Goal: Find specific page/section: Find specific page/section

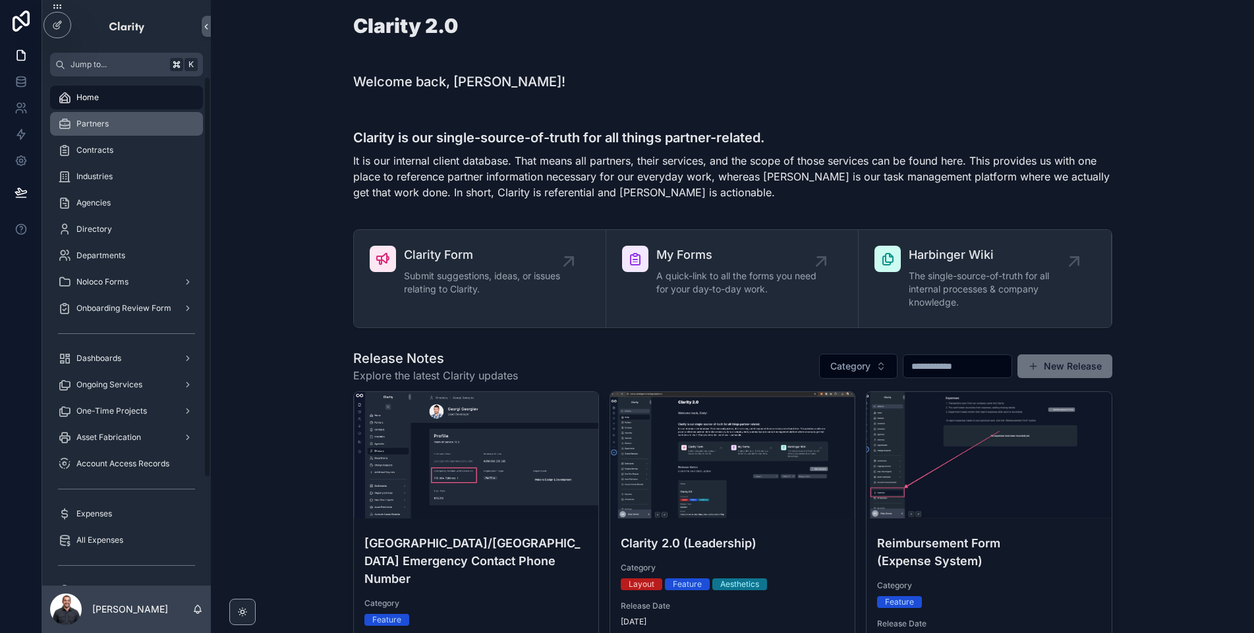
click at [119, 132] on div "Partners" at bounding box center [126, 123] width 137 height 21
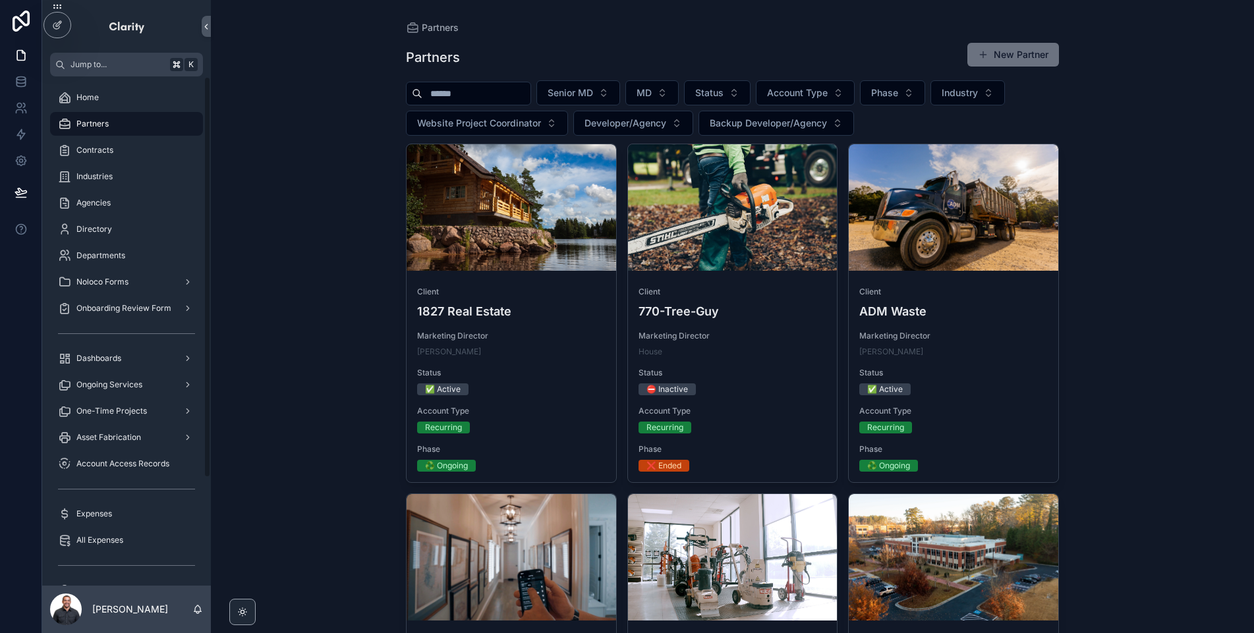
click at [524, 86] on input "scrollable content" at bounding box center [476, 93] width 108 height 18
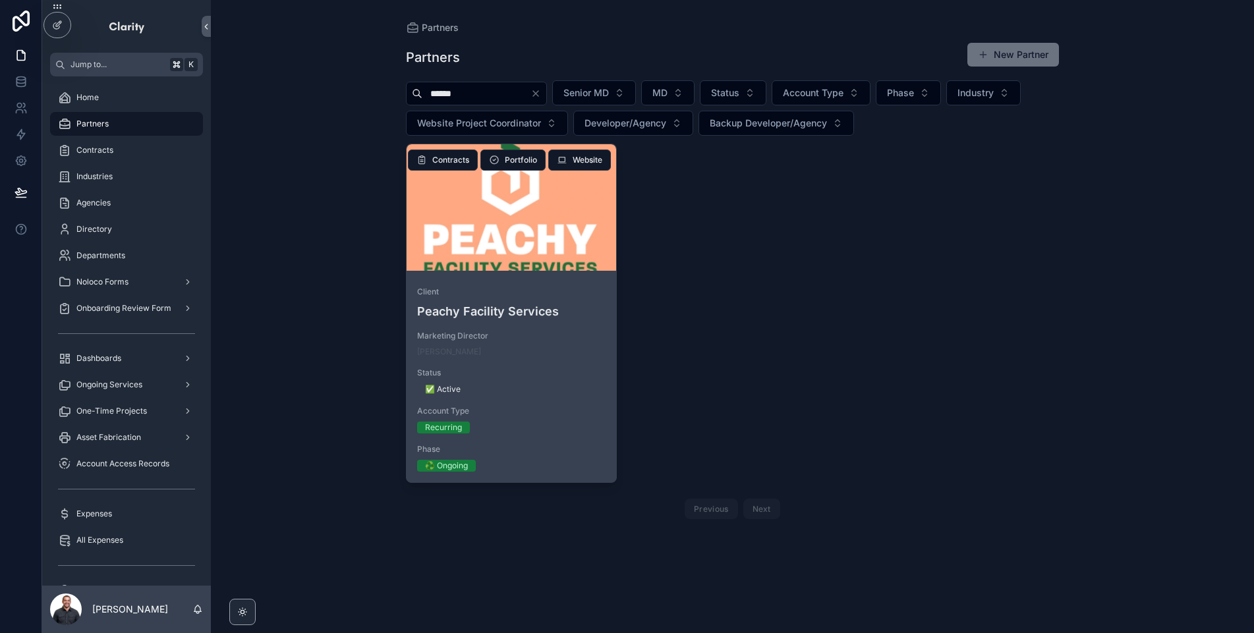
type input "******"
click at [475, 219] on div "scrollable content" at bounding box center [512, 207] width 210 height 126
